Goal: Find specific page/section: Find specific page/section

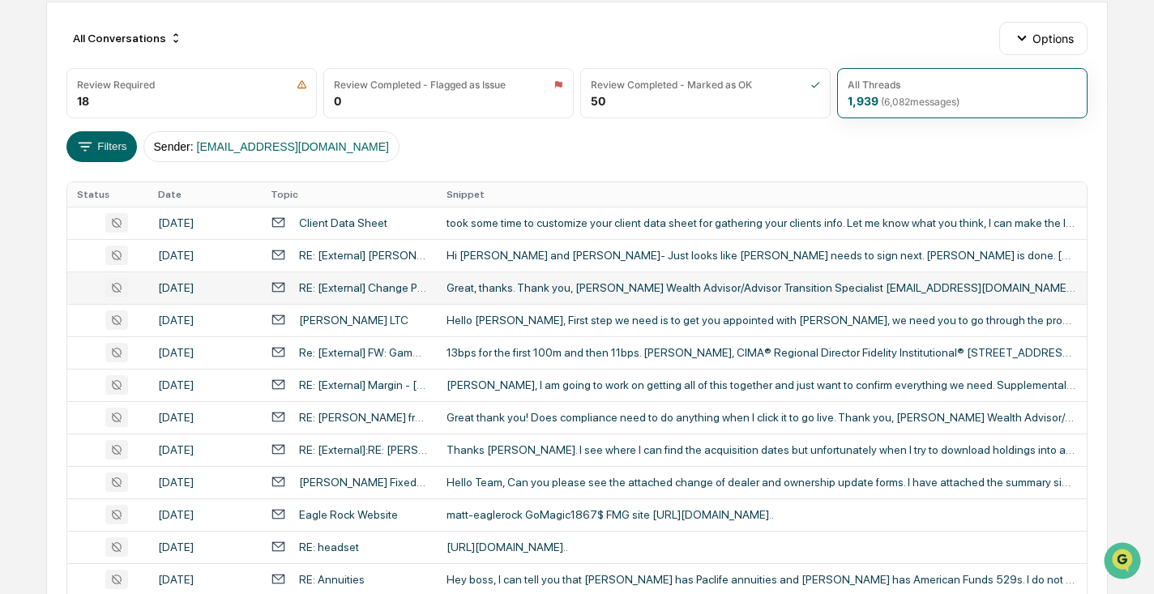
scroll to position [167, 0]
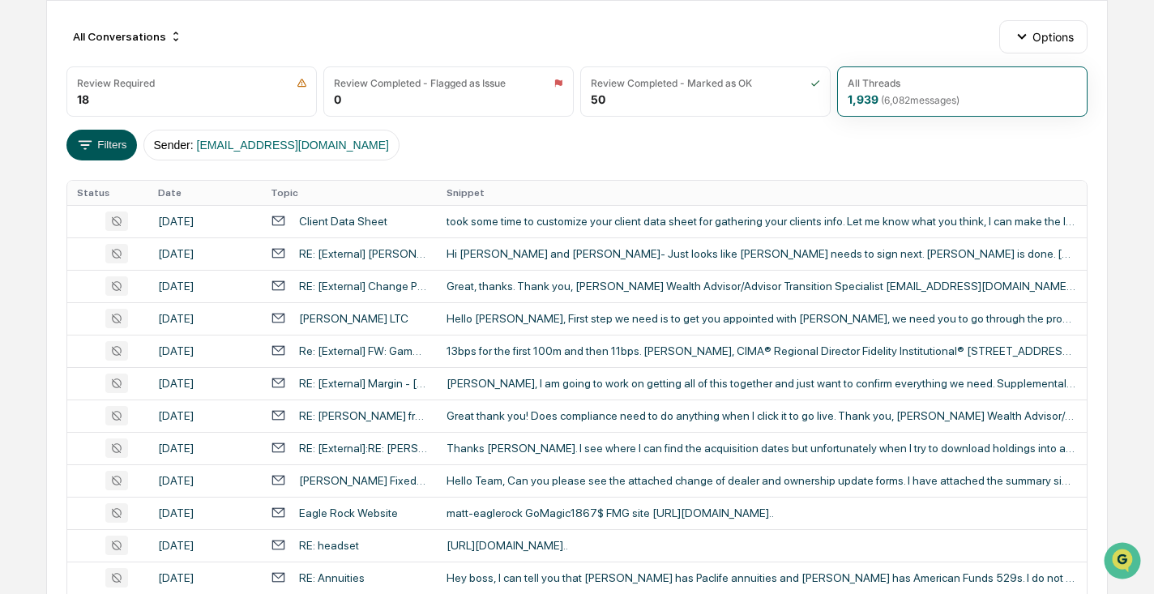
click at [119, 146] on button "Filters" at bounding box center [101, 145] width 71 height 31
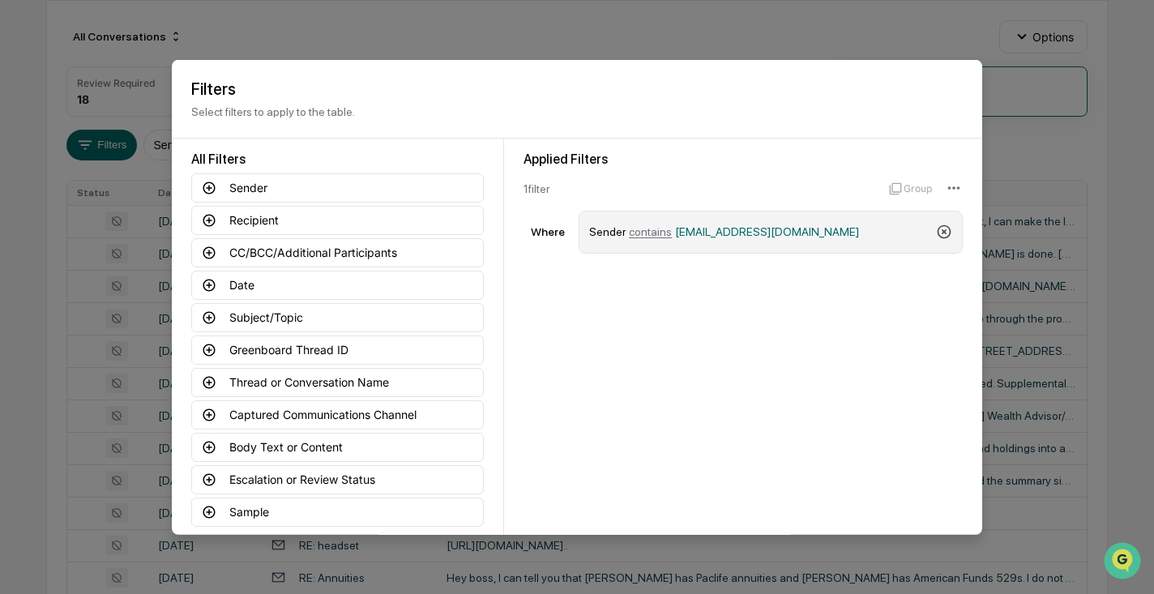
click at [943, 228] on icon at bounding box center [944, 232] width 16 height 16
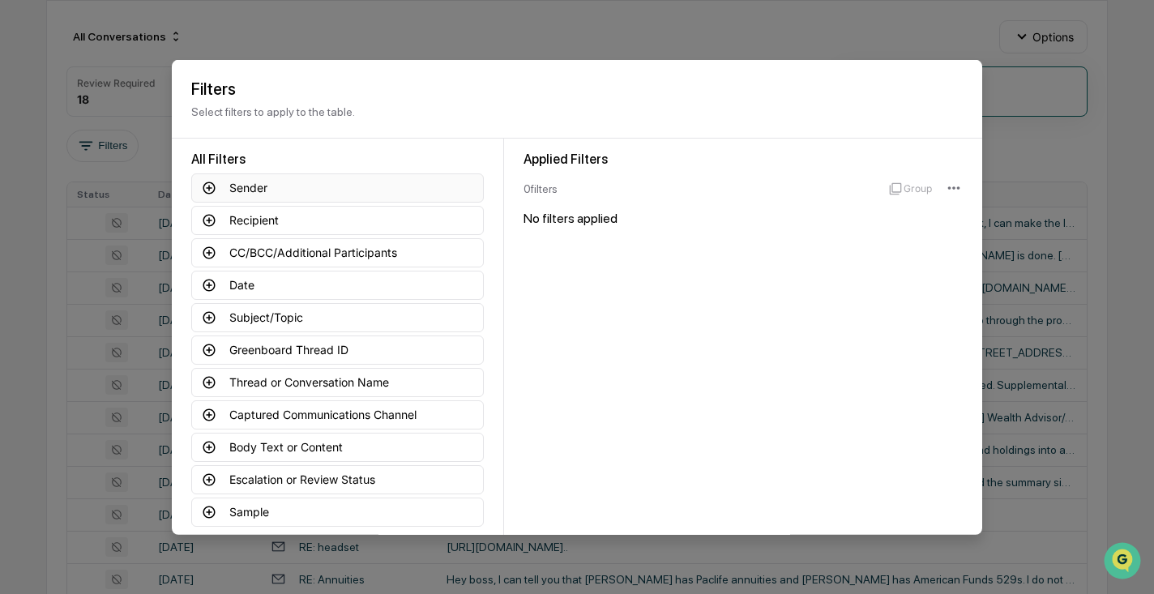
click at [209, 190] on icon at bounding box center [209, 188] width 12 height 12
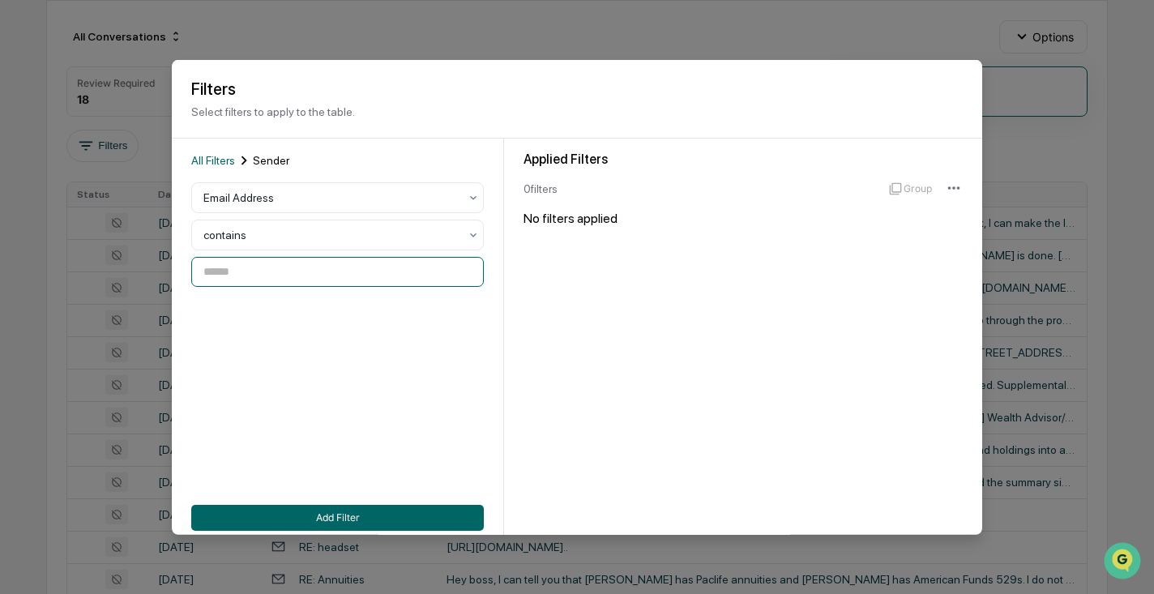
click at [267, 268] on input at bounding box center [337, 272] width 293 height 30
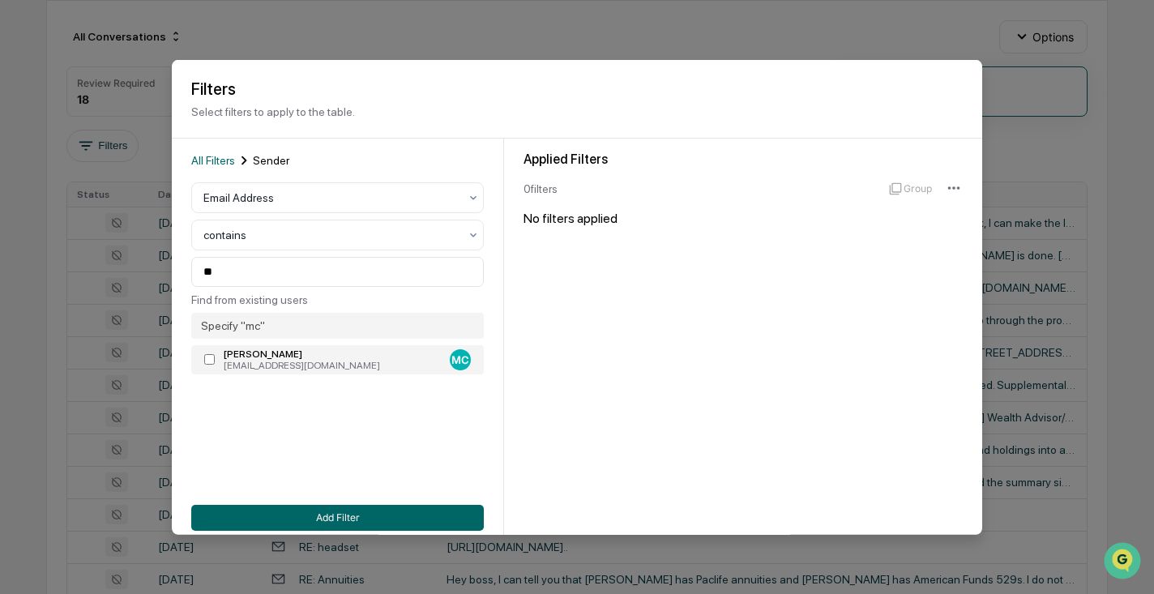
type input "**********"
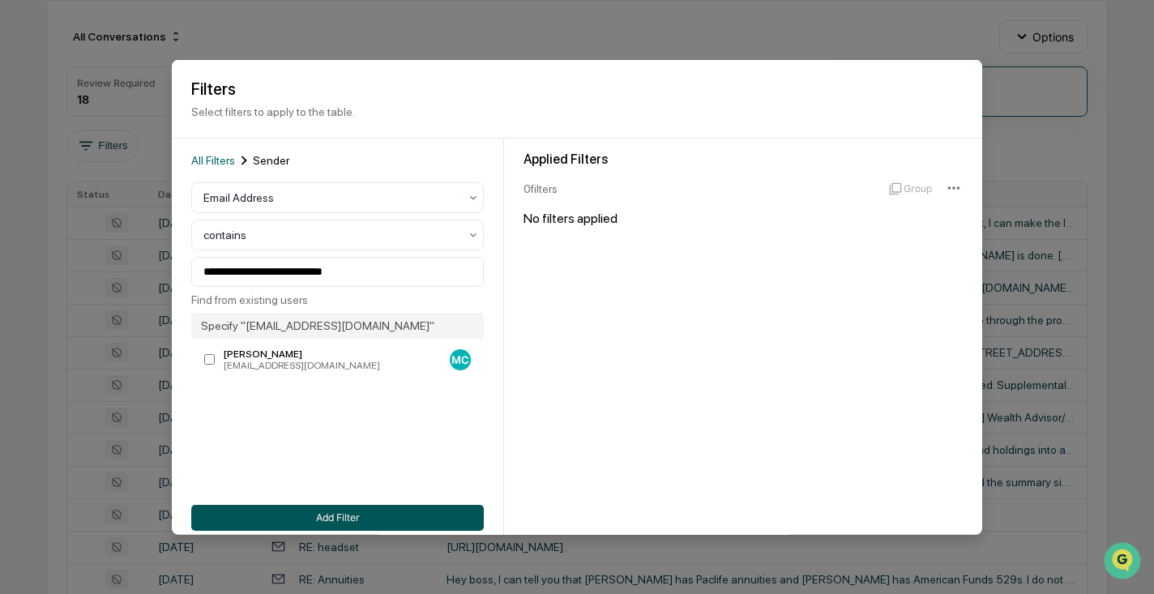
click at [330, 518] on button "Add Filter" at bounding box center [337, 517] width 293 height 26
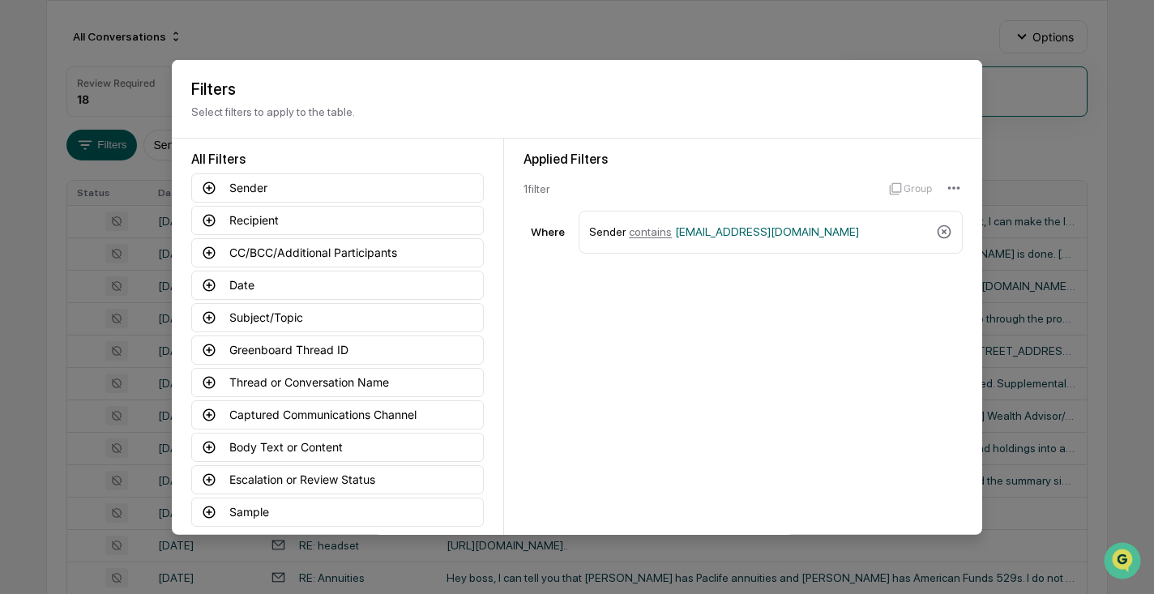
scroll to position [80, 0]
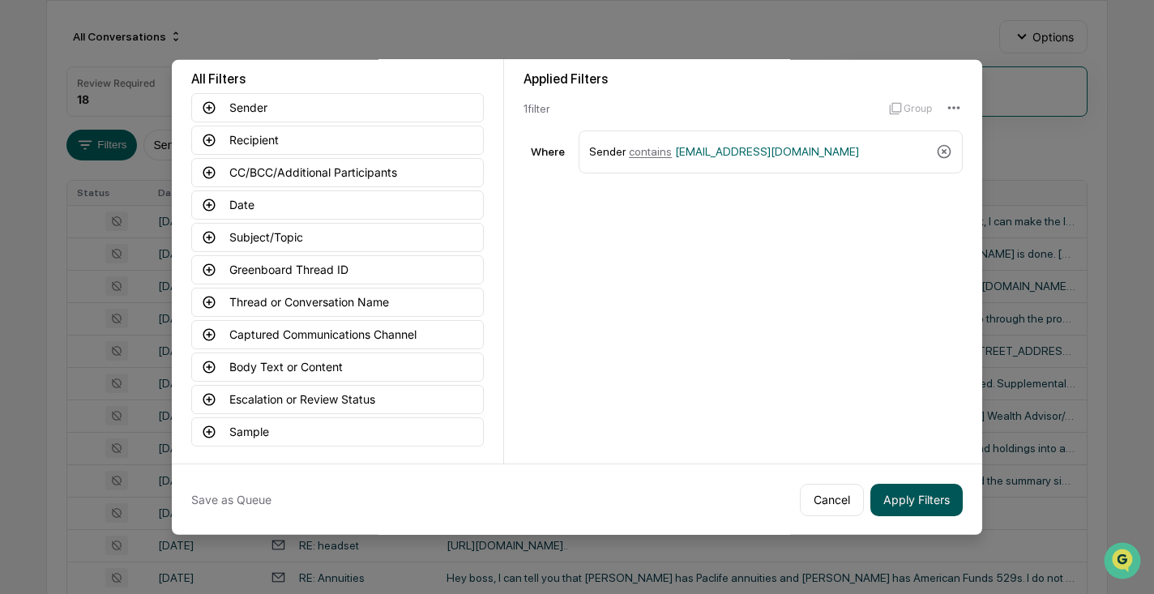
click at [928, 494] on button "Apply Filters" at bounding box center [917, 499] width 92 height 32
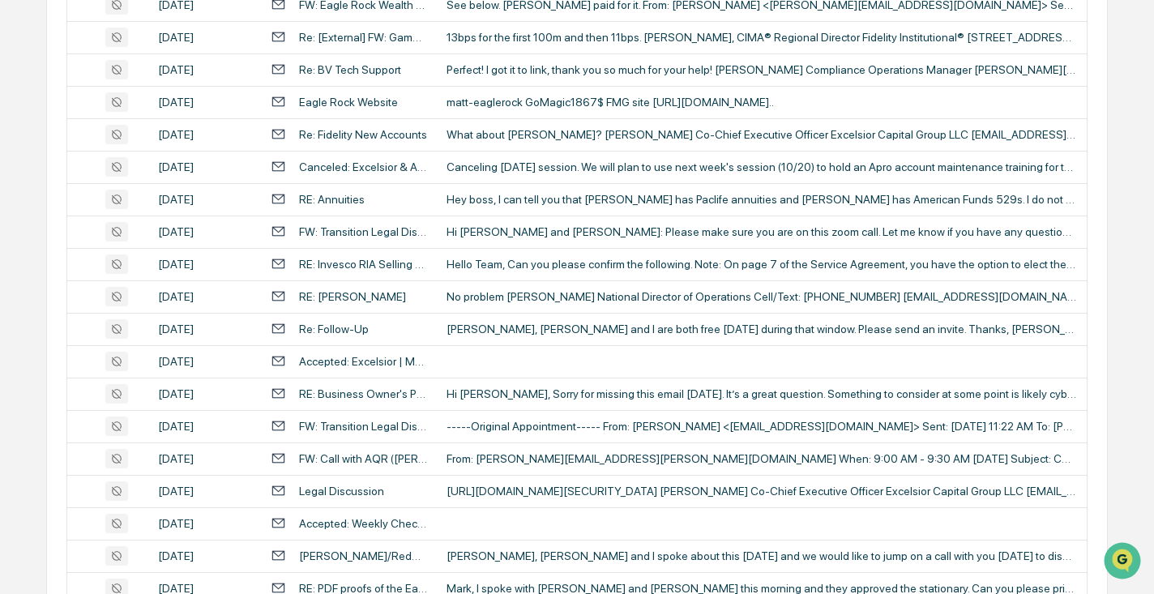
scroll to position [680, 0]
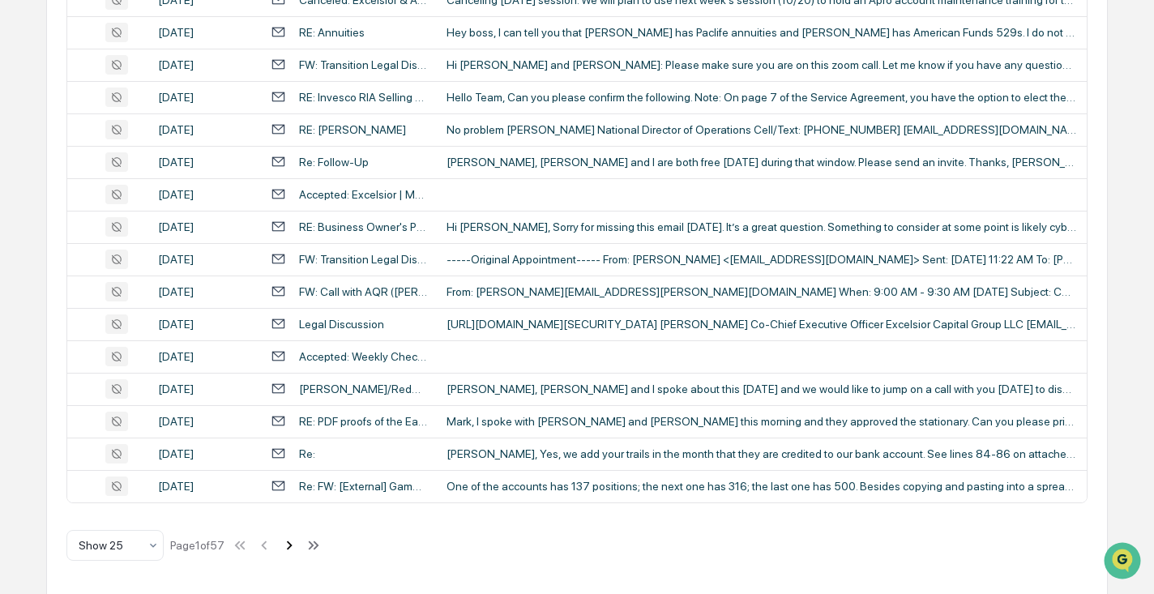
click at [292, 543] on icon at bounding box center [289, 545] width 6 height 9
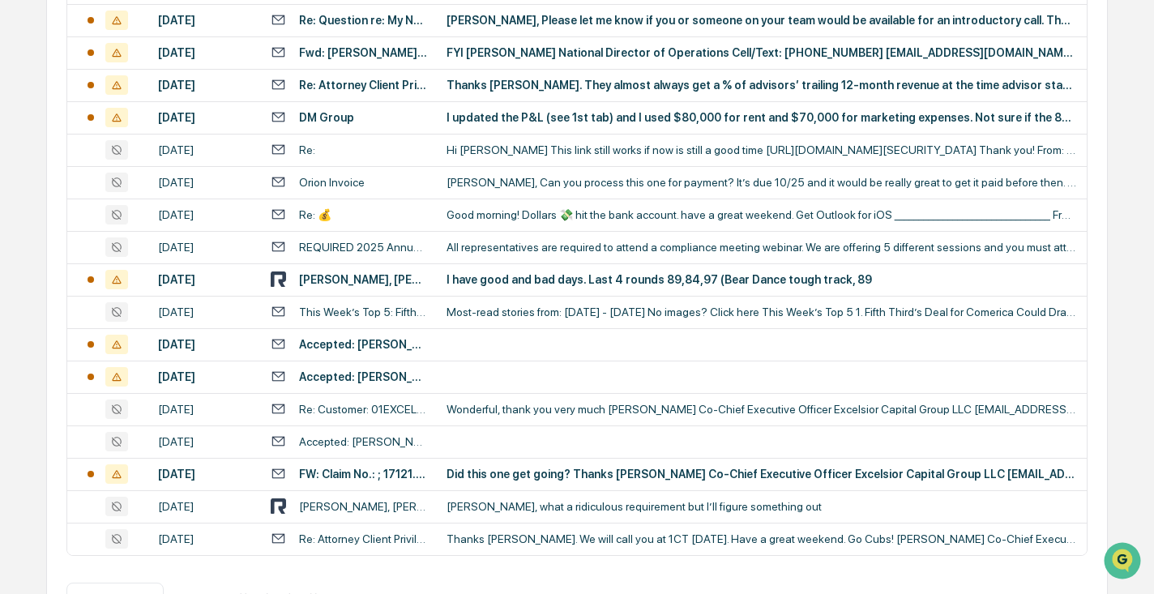
scroll to position [738, 0]
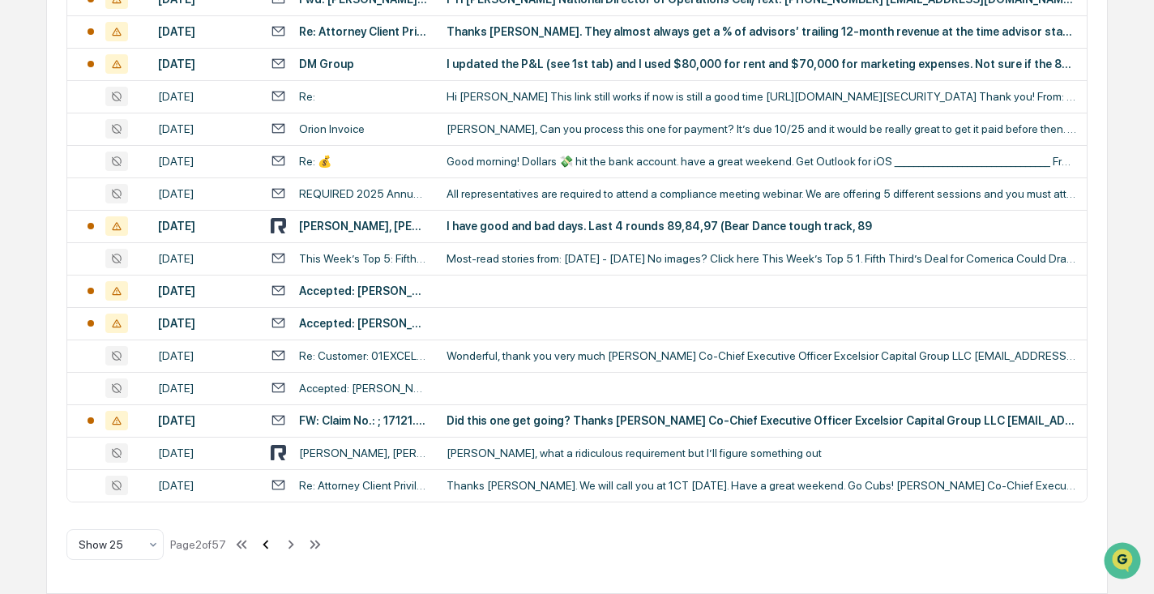
click at [269, 546] on icon at bounding box center [266, 544] width 6 height 9
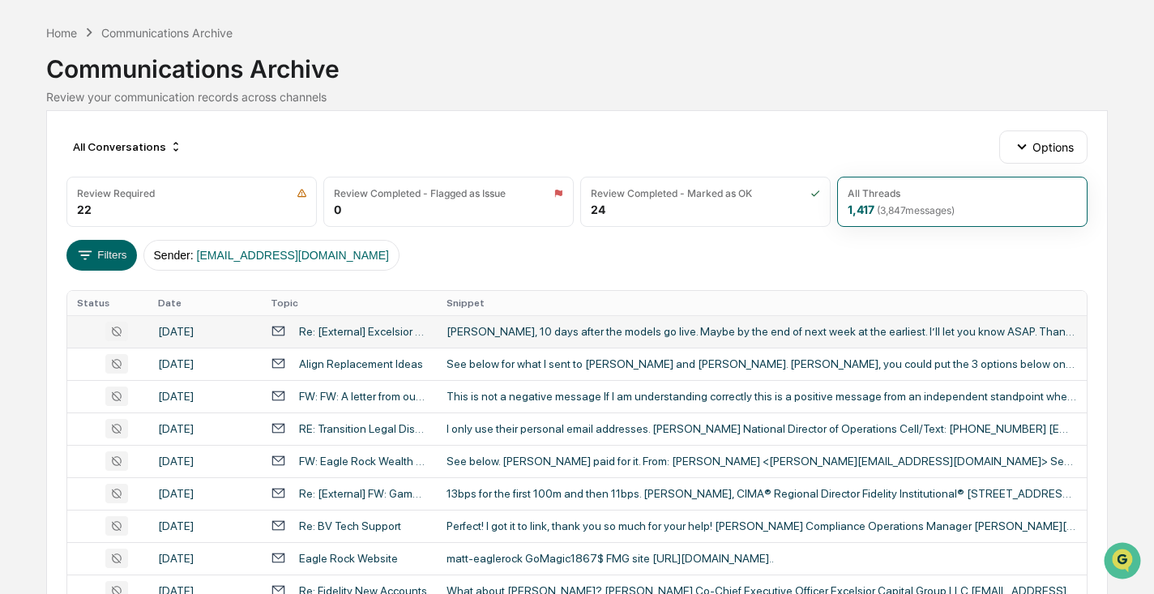
scroll to position [55, 0]
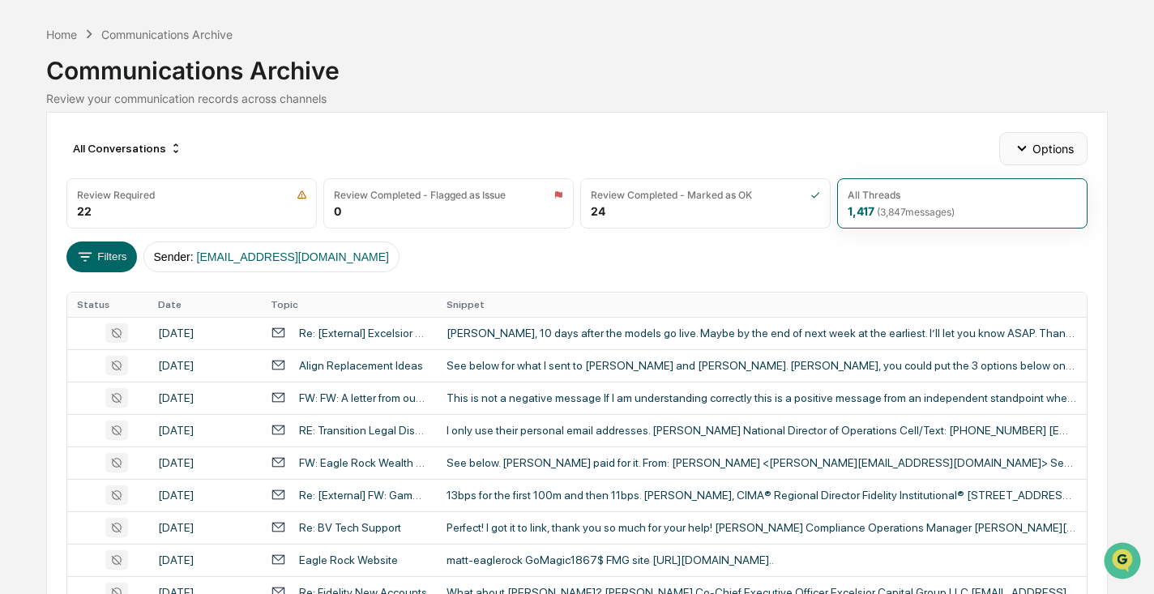
click at [1025, 147] on icon "button" at bounding box center [1022, 148] width 18 height 18
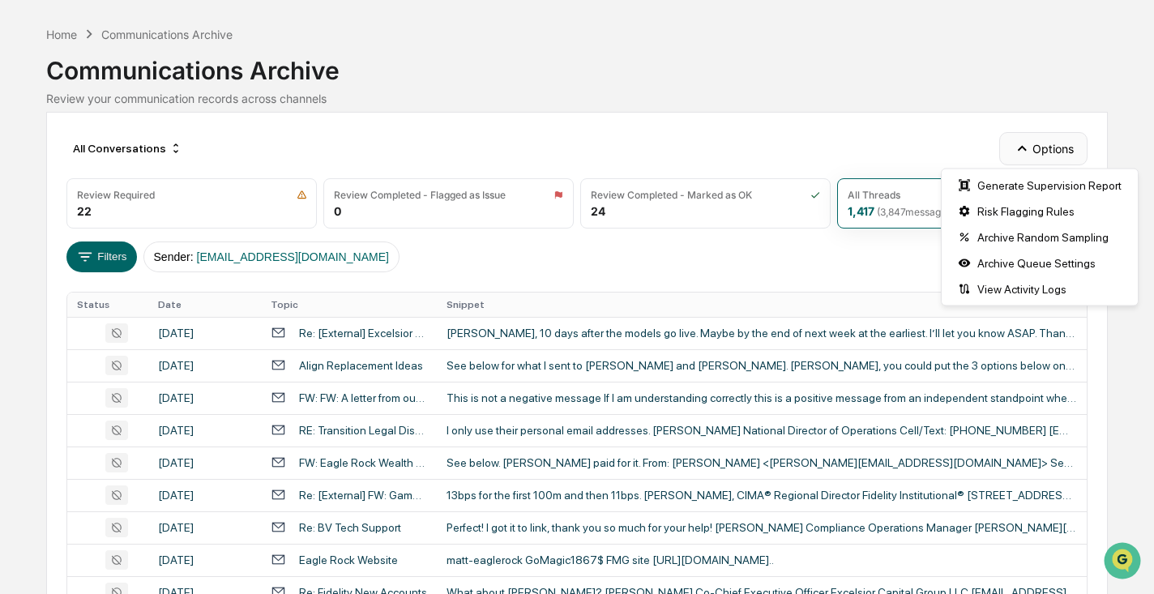
click at [1025, 143] on icon "button" at bounding box center [1022, 148] width 18 height 18
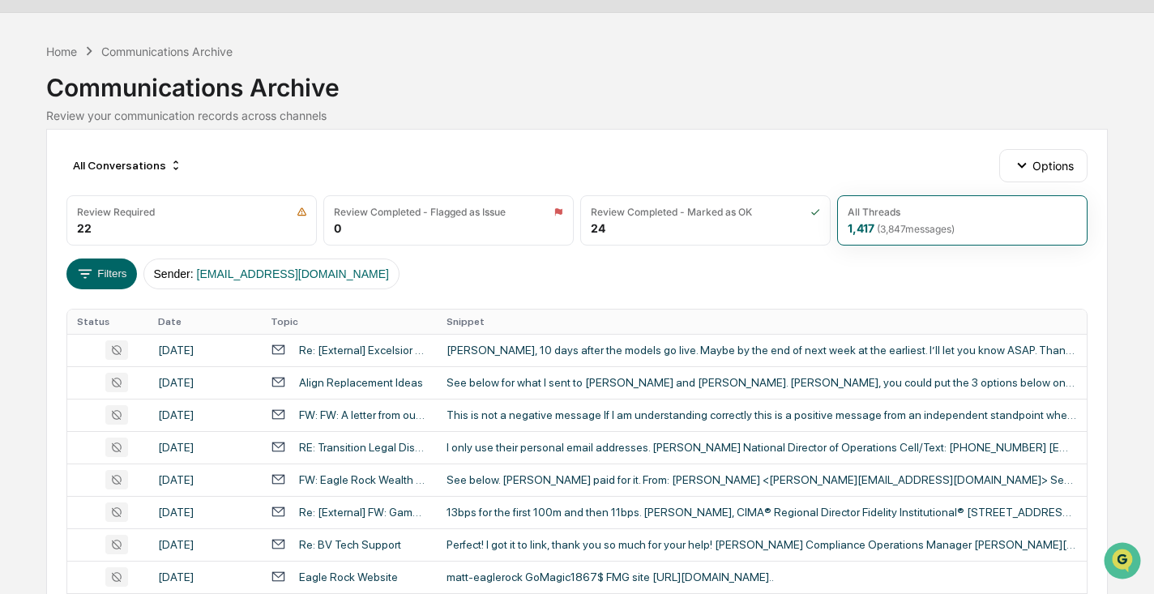
scroll to position [43, 0]
